Goal: Task Accomplishment & Management: Manage account settings

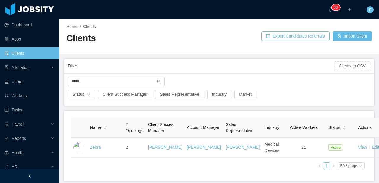
drag, startPoint x: 62, startPoint y: 78, endPoint x: 58, endPoint y: 77, distance: 4.8
click at [58, 77] on section "Dashboard Apps Clients Allocation Users Workers Tasks Payroll Reports Health HR…" at bounding box center [189, 91] width 379 height 183
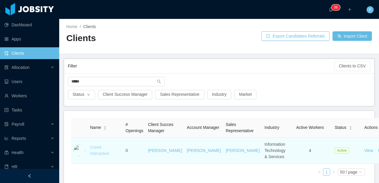
type input "*****"
click at [94, 152] on link "Creed Interactive" at bounding box center [99, 150] width 19 height 11
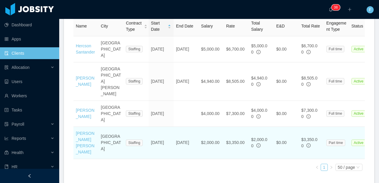
scroll to position [262, 0]
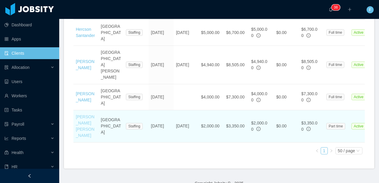
click at [81, 115] on link "[PERSON_NAME] [PERSON_NAME]" at bounding box center [85, 126] width 19 height 23
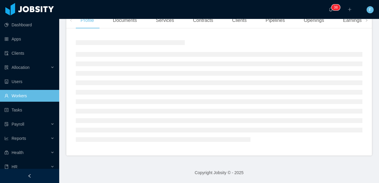
scroll to position [110, 0]
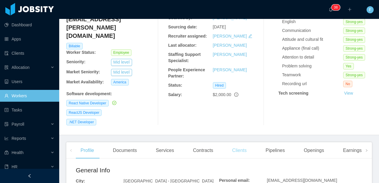
click at [241, 142] on div "Clients" at bounding box center [239, 150] width 24 height 17
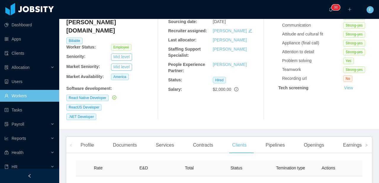
scroll to position [94, 0]
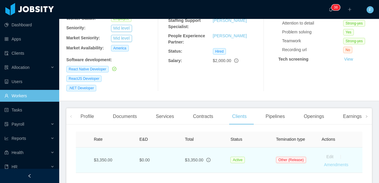
click at [329, 163] on link "Amendments" at bounding box center [336, 165] width 24 height 5
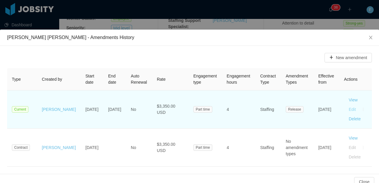
click at [344, 109] on button "Edit" at bounding box center [352, 109] width 17 height 9
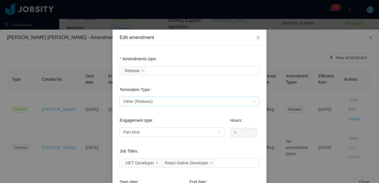
click at [150, 100] on span "Other (Release)" at bounding box center [138, 101] width 30 height 9
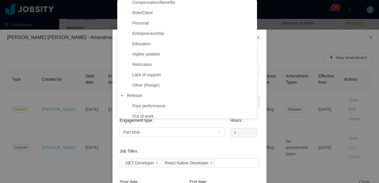
scroll to position [44, 0]
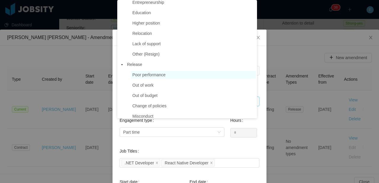
click at [155, 74] on span "Poor performance" at bounding box center [148, 75] width 33 height 5
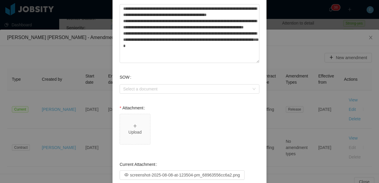
scroll to position [337, 0]
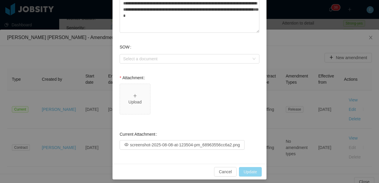
click at [250, 169] on button "Update" at bounding box center [250, 171] width 23 height 9
click at [138, 99] on div "Upload" at bounding box center [134, 99] width 25 height 12
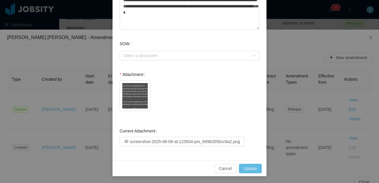
scroll to position [341, 0]
click at [245, 168] on button "Update" at bounding box center [250, 168] width 23 height 9
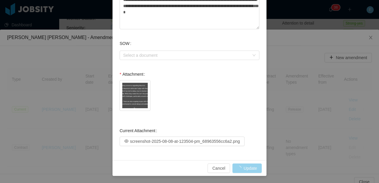
type input "**********"
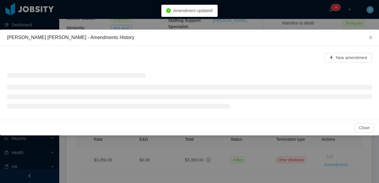
scroll to position [195, 0]
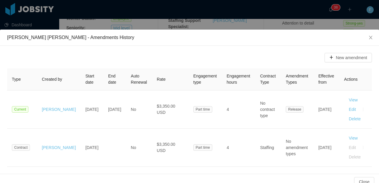
click at [158, 23] on div "[PERSON_NAME] [PERSON_NAME] - Amendments History New amendment Type Created by …" at bounding box center [189, 91] width 379 height 183
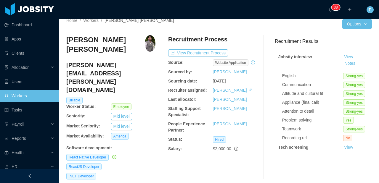
scroll to position [0, 0]
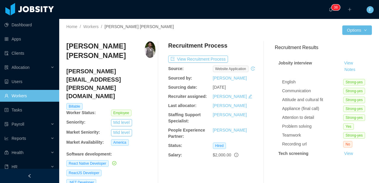
click at [18, 98] on link "Workers" at bounding box center [29, 96] width 50 height 12
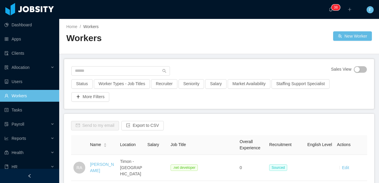
click at [91, 78] on div "Sales View" at bounding box center [218, 72] width 295 height 13
click at [93, 72] on input "text" at bounding box center [120, 70] width 99 height 9
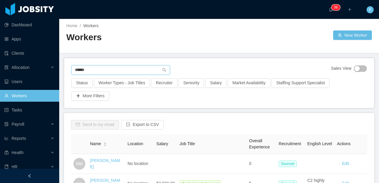
scroll to position [1, 0]
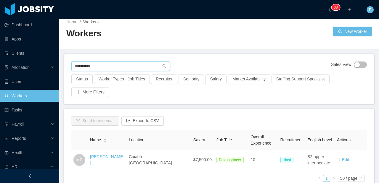
scroll to position [30, 0]
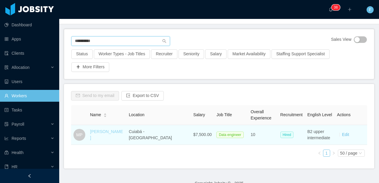
type input "**********"
click at [109, 136] on link "[PERSON_NAME]" at bounding box center [106, 134] width 33 height 11
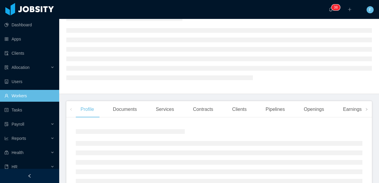
scroll to position [104, 0]
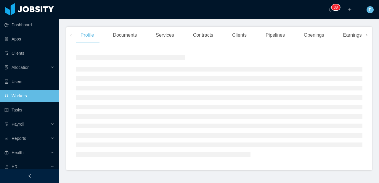
click at [233, 39] on div "Clients" at bounding box center [239, 35] width 24 height 17
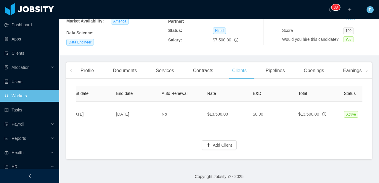
scroll to position [0, 190]
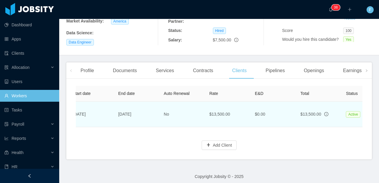
drag, startPoint x: 142, startPoint y: 113, endPoint x: 115, endPoint y: 110, distance: 27.1
click at [115, 110] on td "[DATE]" at bounding box center [136, 114] width 46 height 25
copy span "[DATE]"
